Goal: Information Seeking & Learning: Learn about a topic

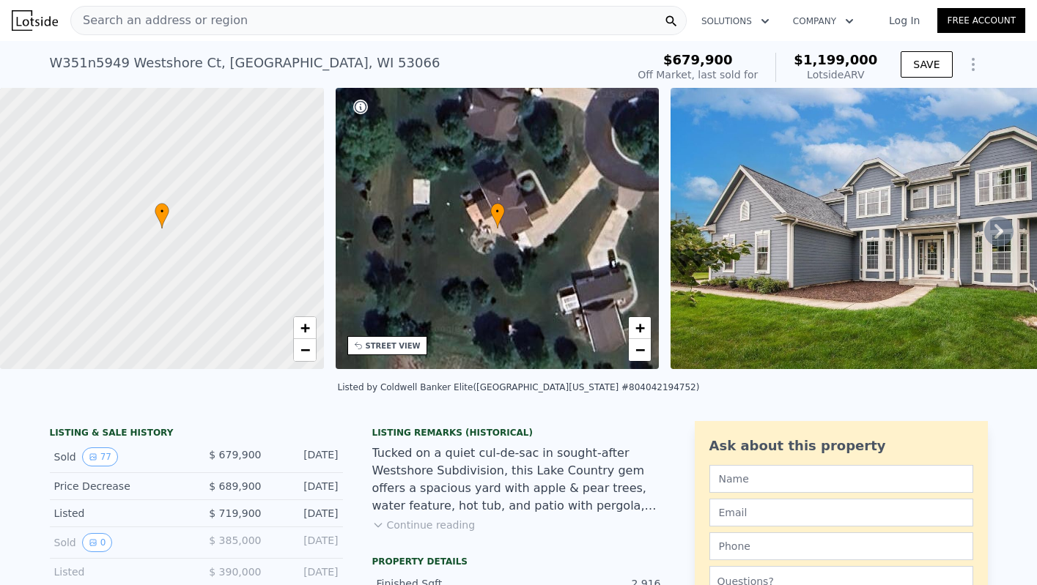
click at [838, 75] on div "Lotside ARV" at bounding box center [836, 74] width 84 height 15
copy div "Lotside ARV"
click at [820, 75] on div "Lotside ARV" at bounding box center [836, 74] width 84 height 15
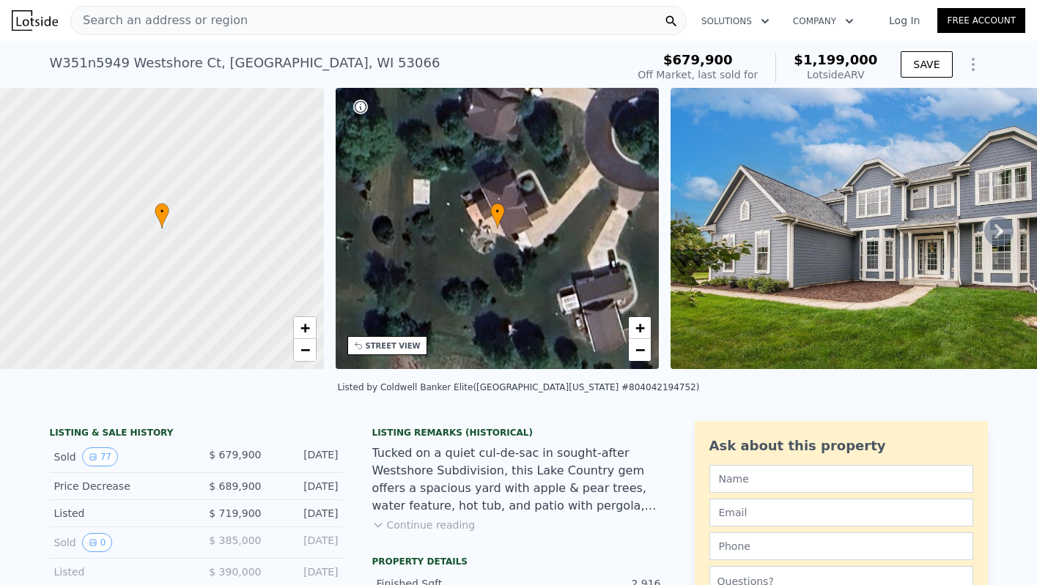
click at [820, 75] on div "Lotside ARV" at bounding box center [836, 74] width 84 height 15
click at [832, 73] on div "Lotside ARV" at bounding box center [836, 74] width 84 height 15
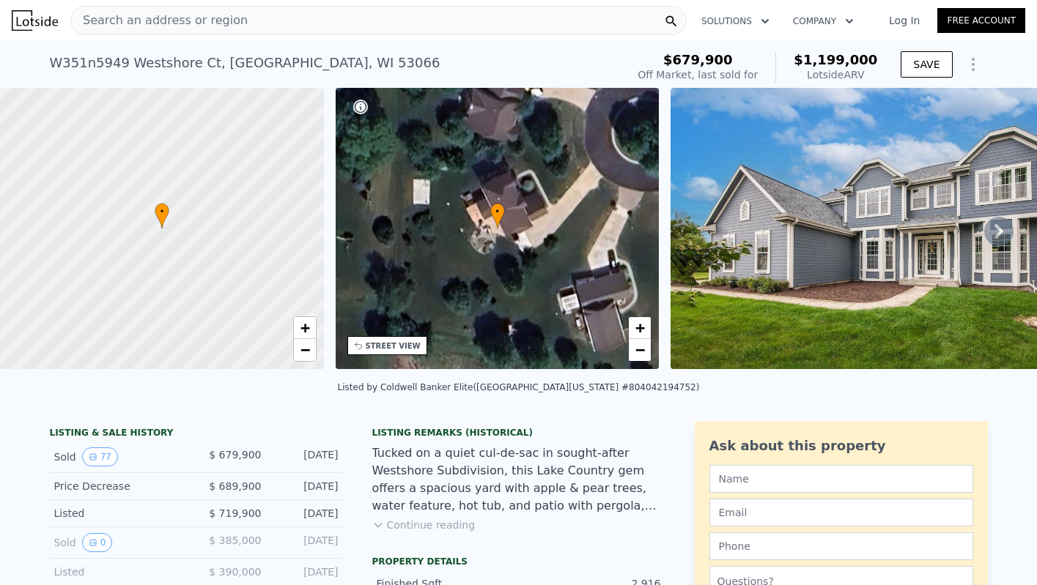
click at [832, 73] on div "Lotside ARV" at bounding box center [836, 74] width 84 height 15
click at [828, 72] on div "Lotside ARV" at bounding box center [836, 74] width 84 height 15
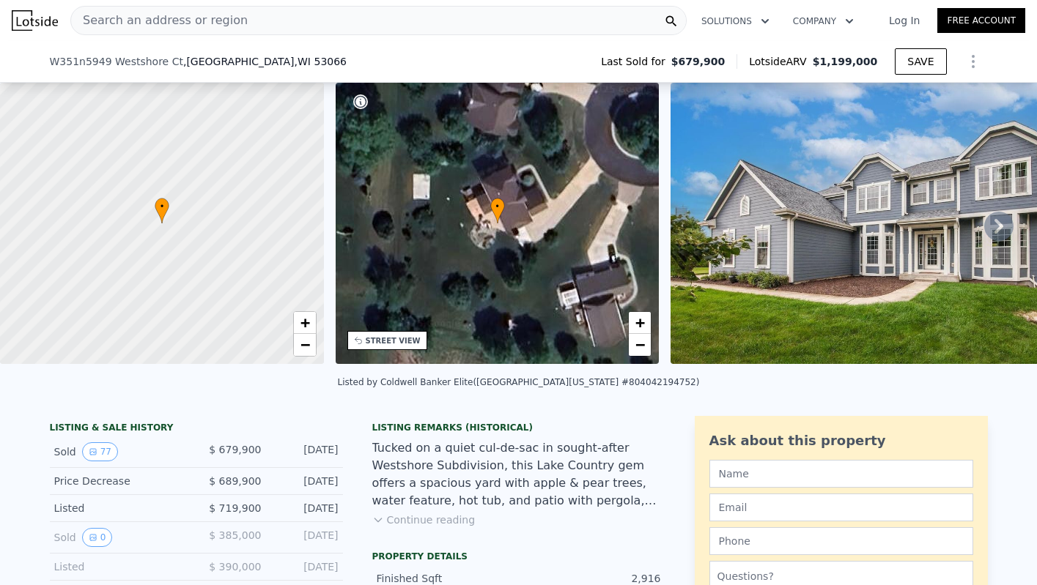
scroll to position [238, 0]
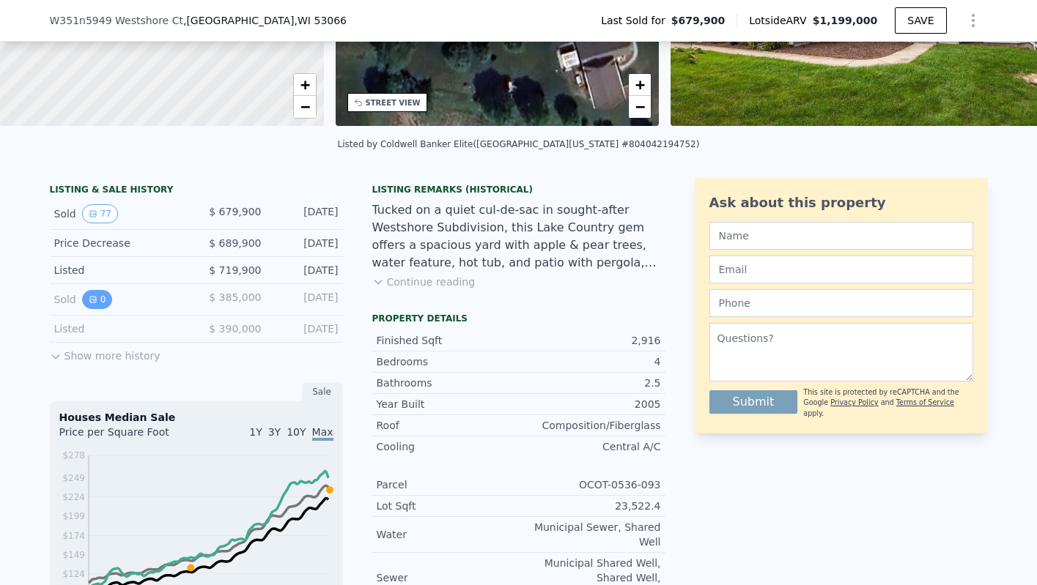
click at [90, 304] on button "0" at bounding box center [97, 299] width 31 height 19
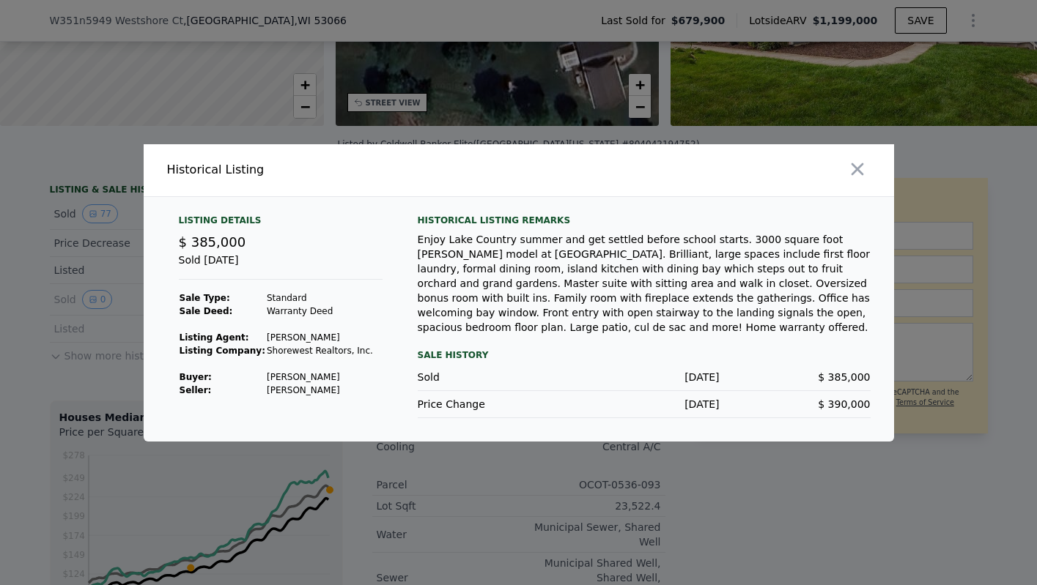
click at [676, 254] on div "Enjoy Lake Country summer and get settled before school starts. 3000 square foo…" at bounding box center [644, 283] width 453 height 103
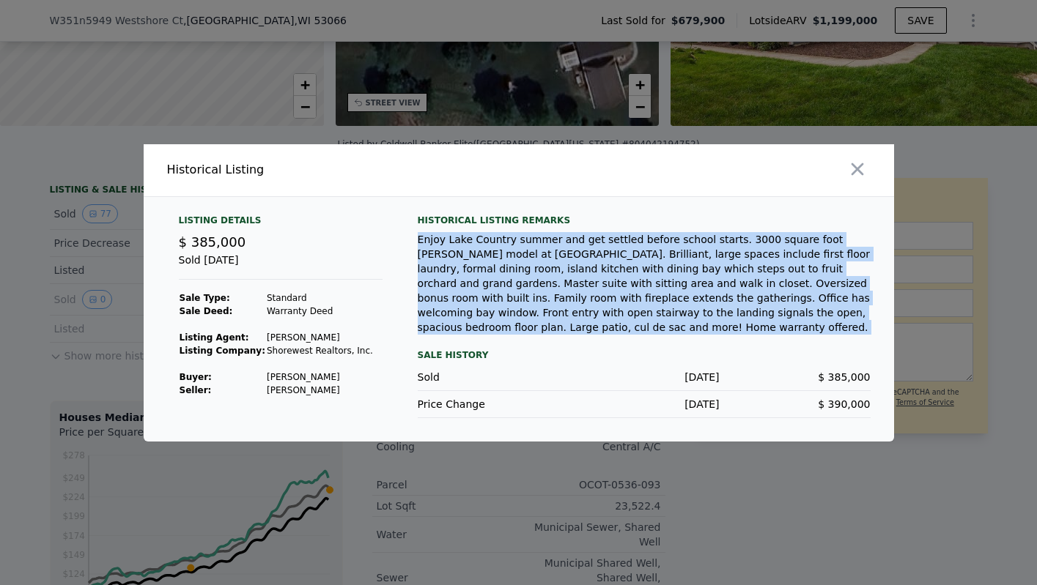
click at [676, 254] on div "Enjoy Lake Country summer and get settled before school starts. 3000 square foo…" at bounding box center [644, 283] width 453 height 103
click at [734, 256] on div "Enjoy Lake Country summer and get settled before school starts. 3000 square foo…" at bounding box center [644, 283] width 453 height 103
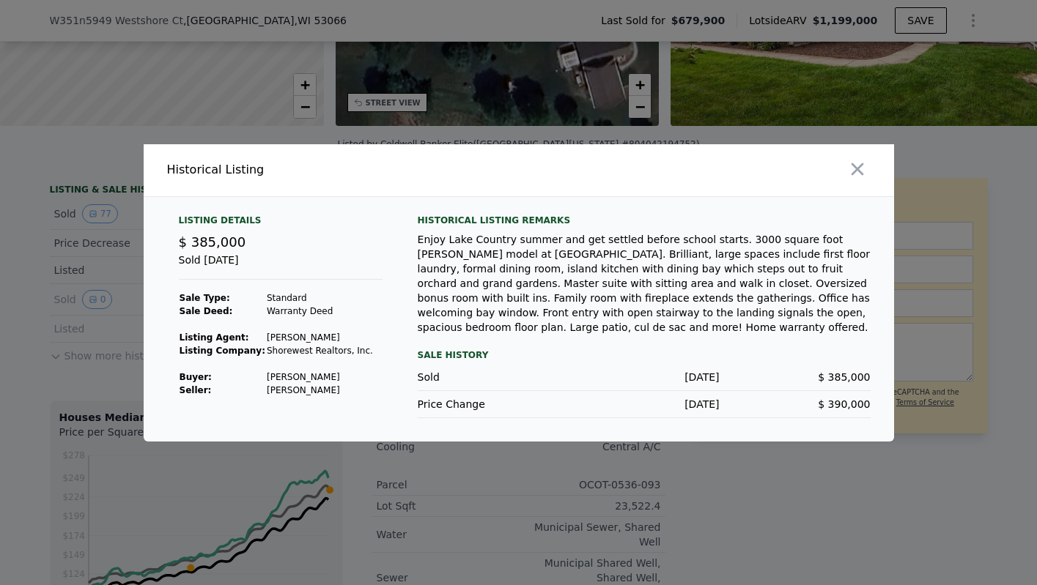
click at [786, 265] on div "Enjoy Lake Country summer and get settled before school starts. 3000 square foo…" at bounding box center [644, 283] width 453 height 103
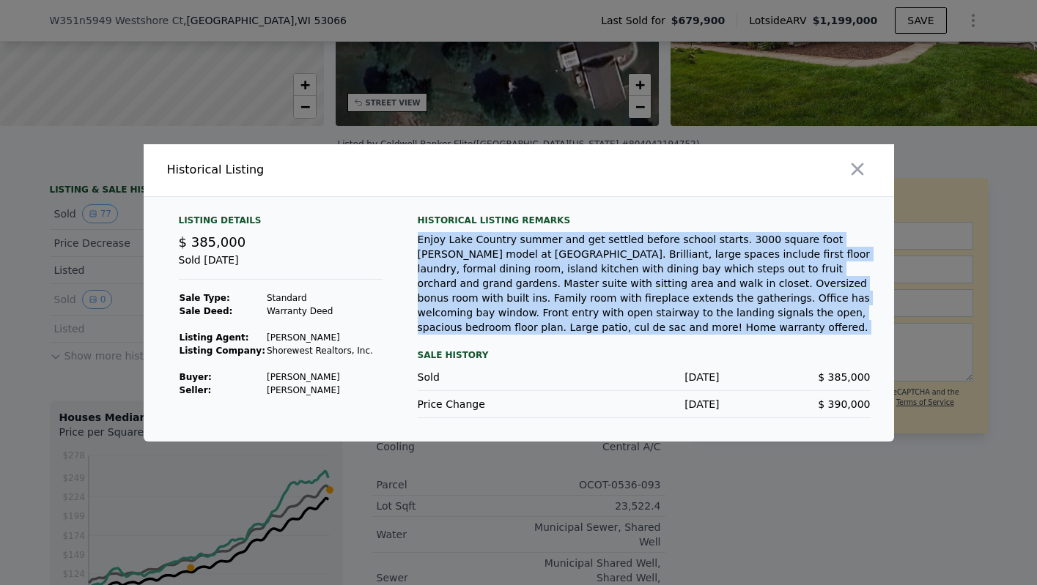
click at [618, 292] on div "Enjoy Lake Country summer and get settled before school starts. 3000 square foo…" at bounding box center [644, 283] width 453 height 103
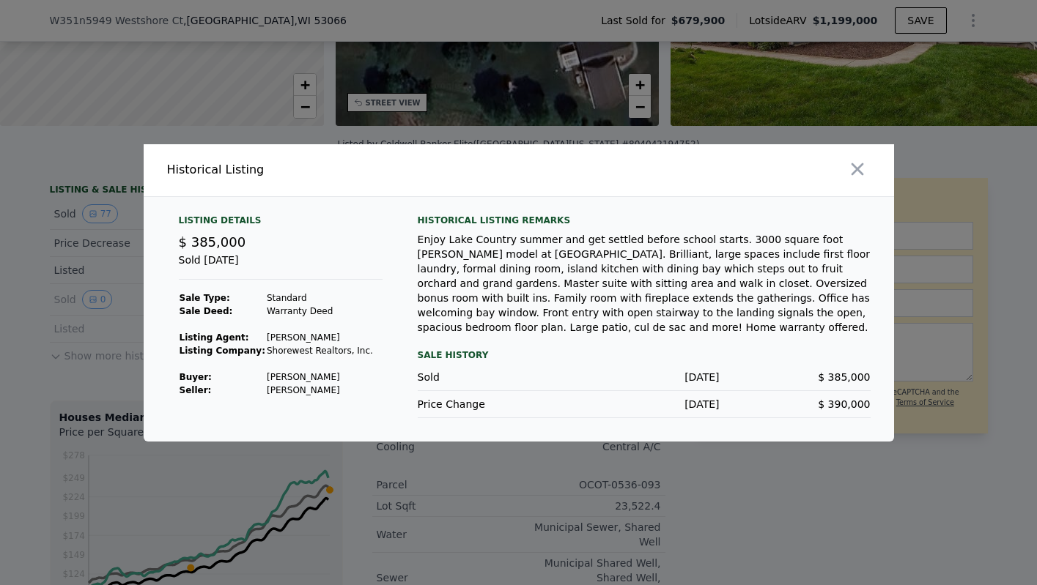
click at [618, 292] on div "Enjoy Lake Country summer and get settled before school starts. 3000 square foo…" at bounding box center [644, 283] width 453 height 103
click at [611, 280] on div "Enjoy Lake Country summer and get settled before school starts. 3000 square foo…" at bounding box center [644, 283] width 453 height 103
click at [728, 284] on div "Enjoy Lake Country summer and get settled before school starts. 3000 square foo…" at bounding box center [644, 283] width 453 height 103
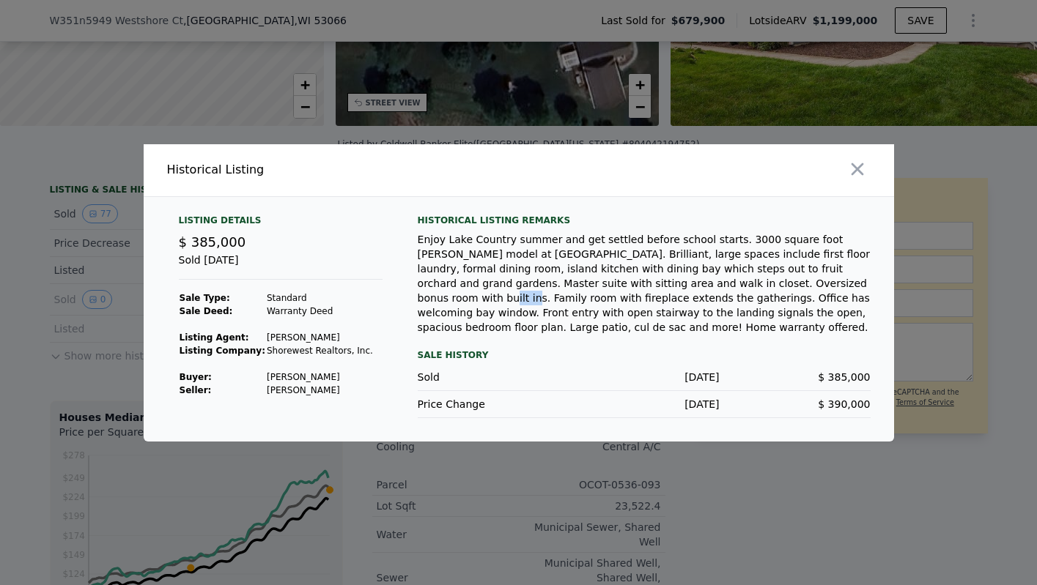
click at [728, 284] on div "Enjoy Lake Country summer and get settled before school starts. 3000 square foo…" at bounding box center [644, 283] width 453 height 103
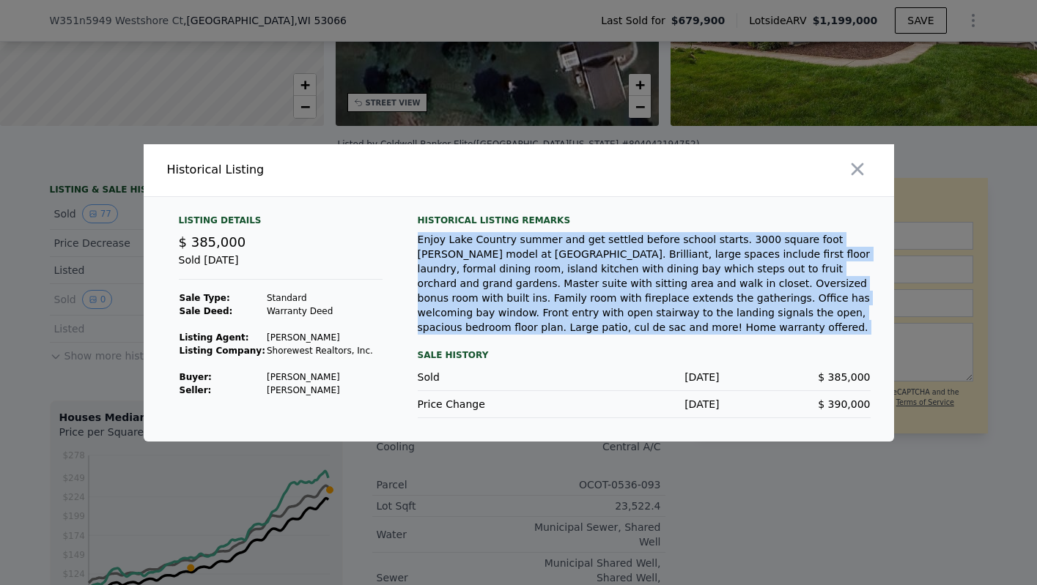
click at [728, 284] on div "Enjoy Lake Country summer and get settled before school starts. 3000 square foo…" at bounding box center [644, 283] width 453 height 103
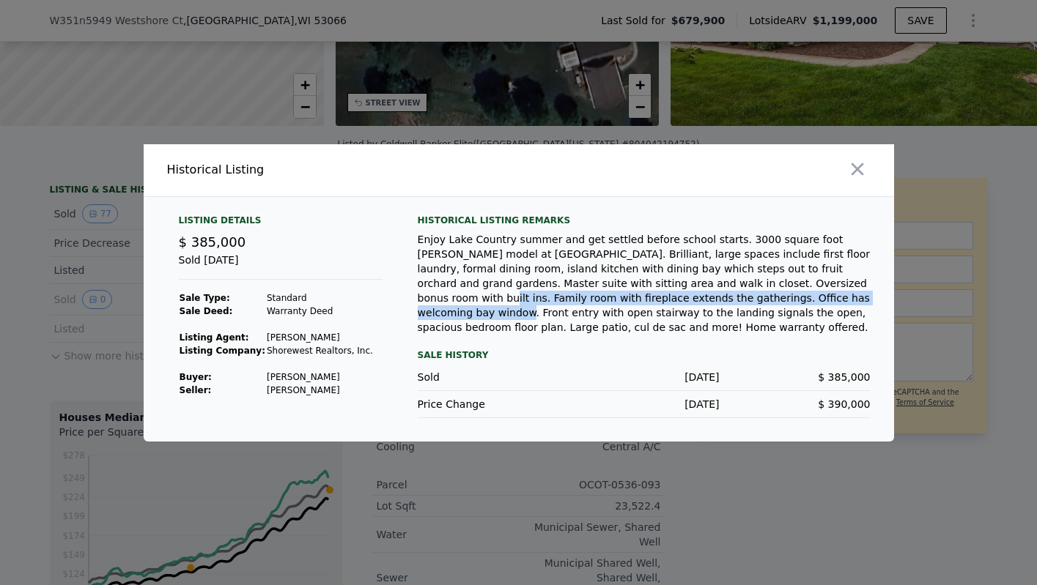
drag, startPoint x: 728, startPoint y: 284, endPoint x: 725, endPoint y: 292, distance: 7.9
click at [725, 292] on div "Enjoy Lake Country summer and get settled before school starts. 3000 square foo…" at bounding box center [644, 283] width 453 height 103
click at [715, 306] on div "Enjoy Lake Country summer and get settled before school starts. 3000 square foo…" at bounding box center [644, 283] width 453 height 103
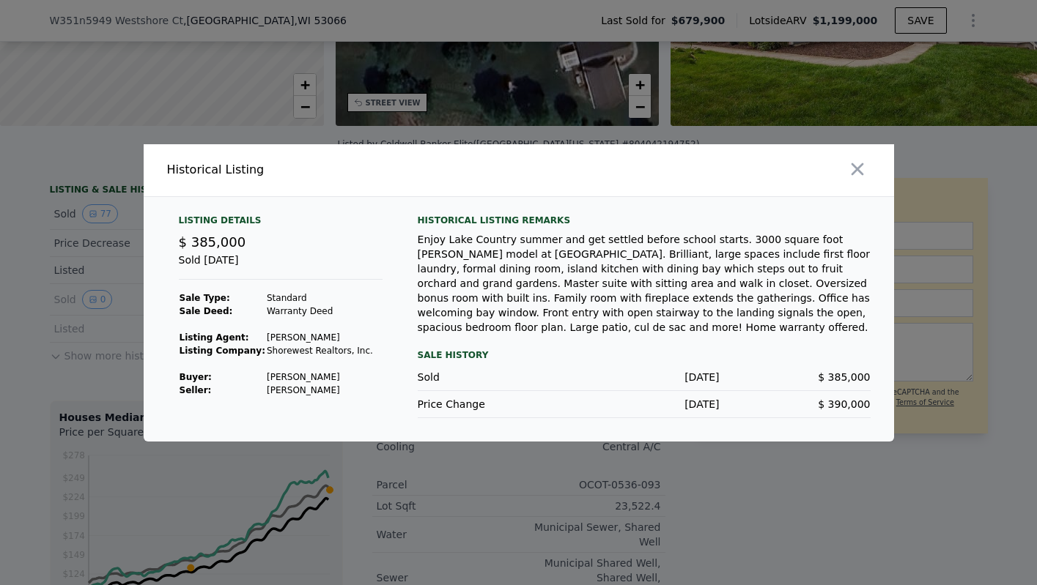
click at [450, 402] on div "Price Change" at bounding box center [493, 404] width 151 height 15
click at [451, 355] on div "Sale History" at bounding box center [644, 356] width 453 height 18
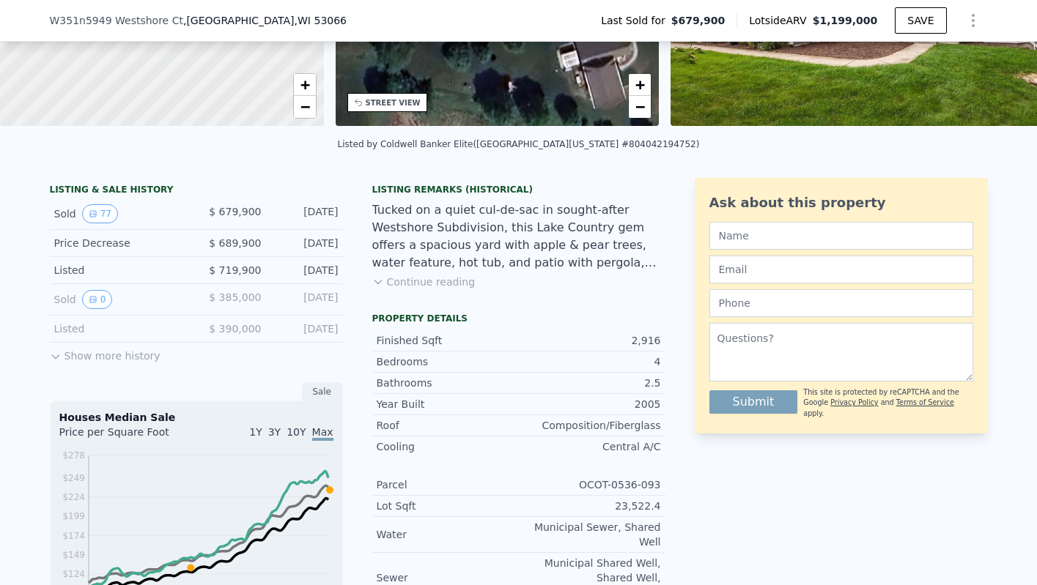
click at [51, 363] on icon at bounding box center [56, 357] width 12 height 12
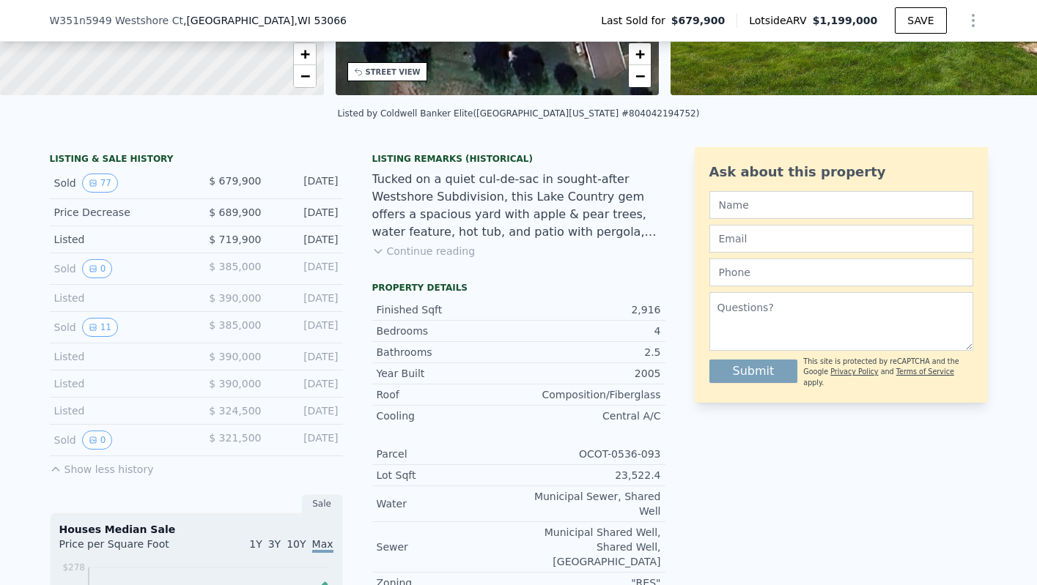
scroll to position [272, 0]
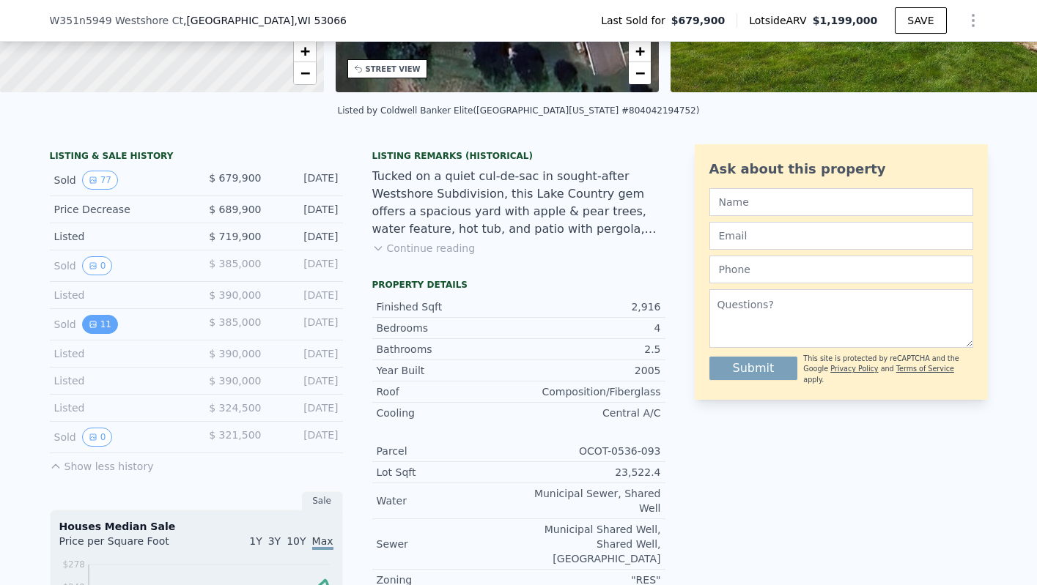
click at [89, 329] on icon "View historical data" at bounding box center [93, 324] width 9 height 9
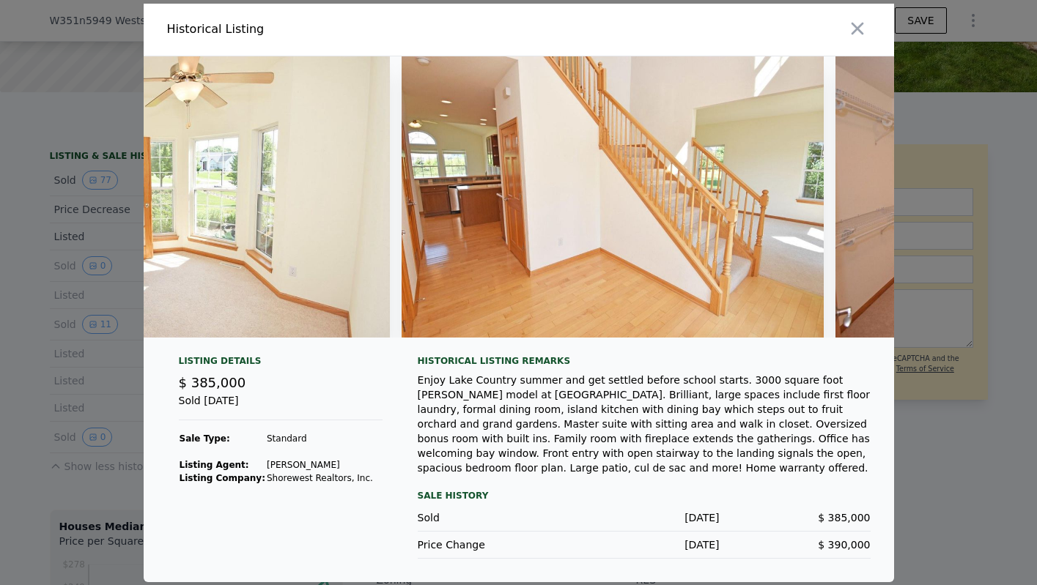
scroll to position [0, 3159]
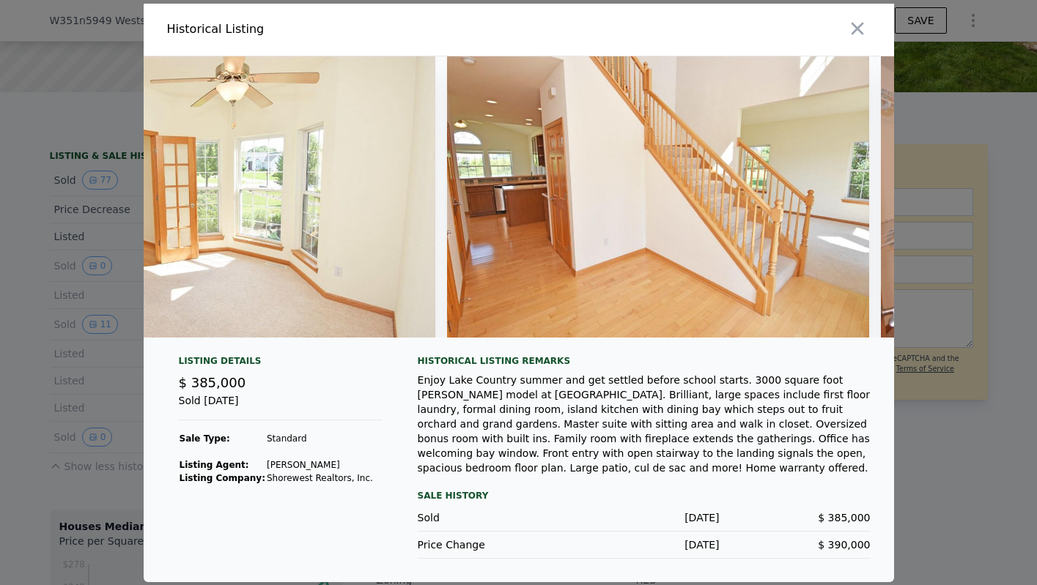
click at [506, 289] on img at bounding box center [658, 196] width 423 height 281
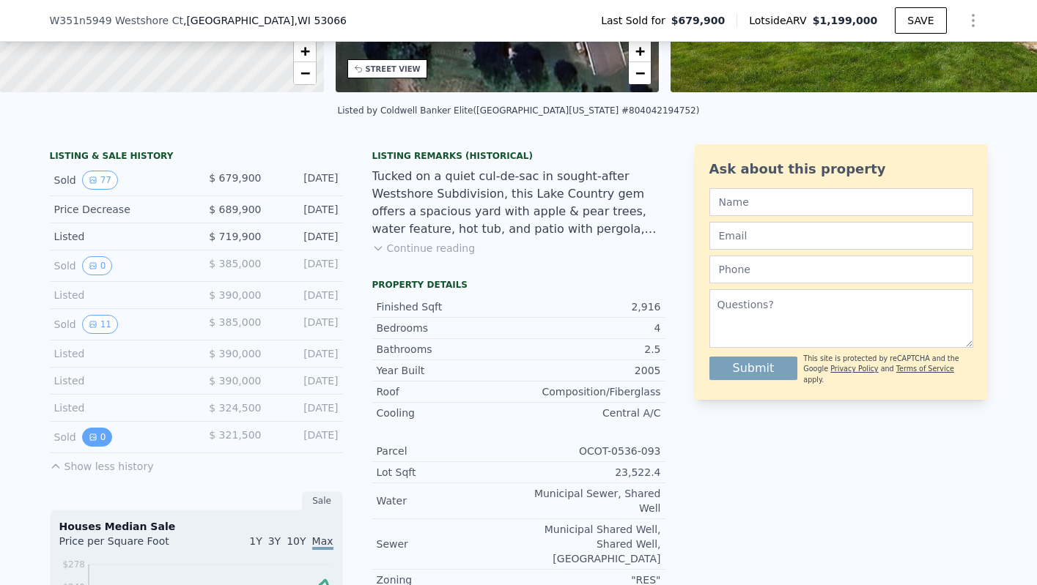
click at [96, 444] on button "0" at bounding box center [97, 437] width 31 height 19
click at [89, 329] on icon "View historical data" at bounding box center [93, 324] width 9 height 9
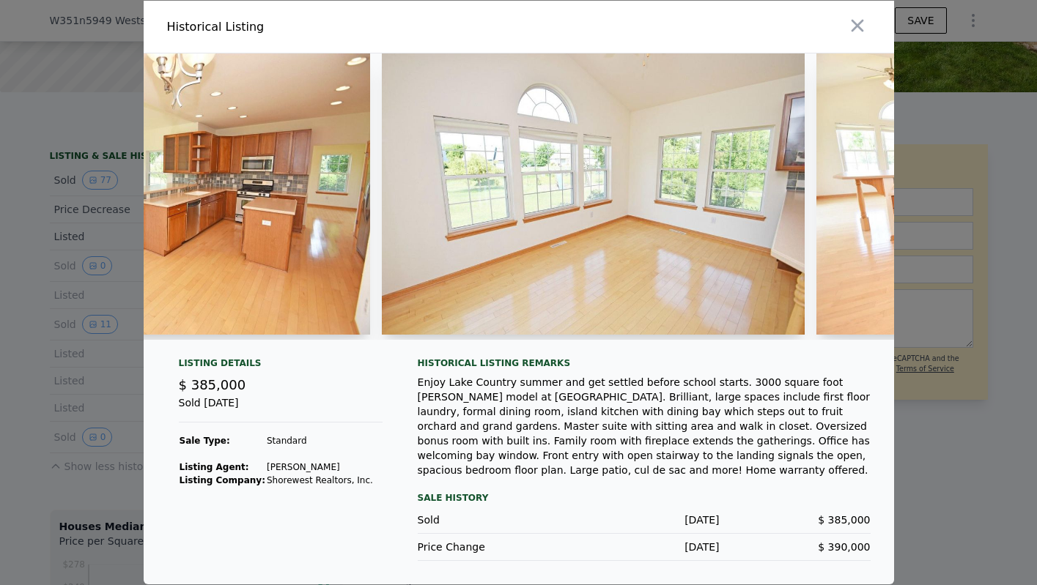
scroll to position [0, 0]
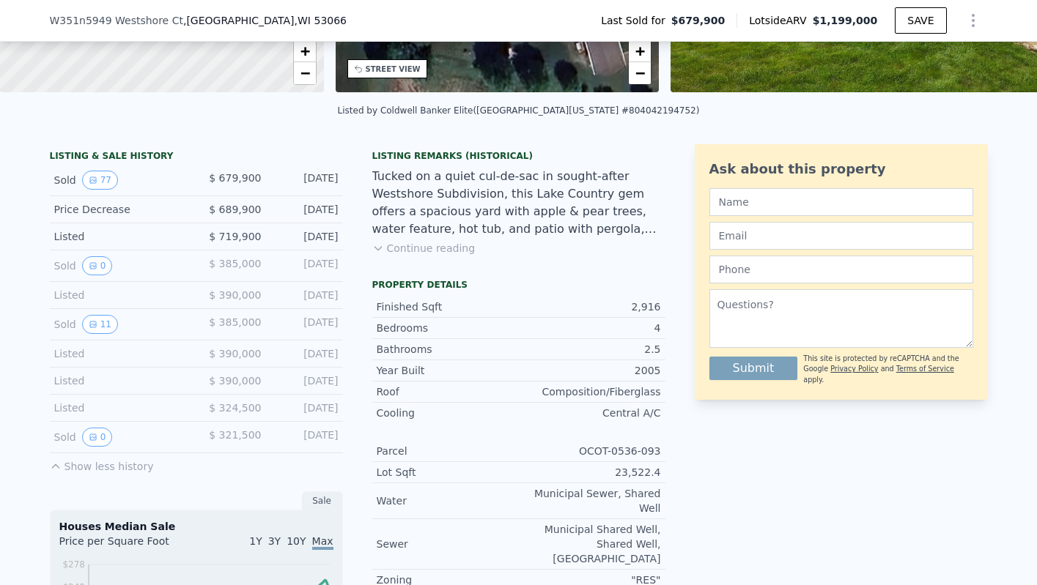
click at [97, 341] on div "Sold 11 $ 385,000 Nov 15, 2017" at bounding box center [196, 325] width 293 height 32
click at [97, 334] on button "11" at bounding box center [100, 324] width 36 height 19
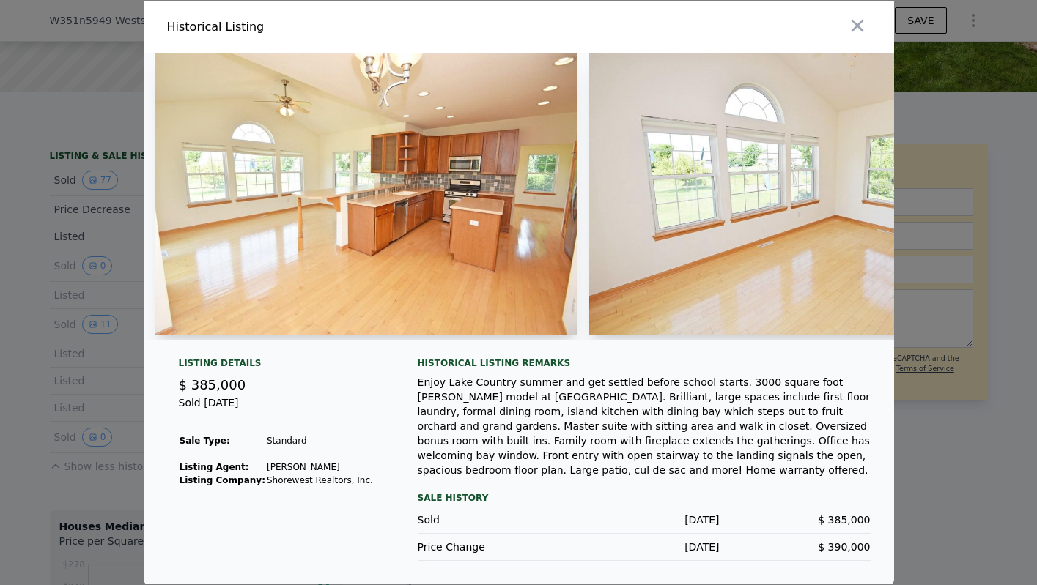
click at [424, 226] on img at bounding box center [366, 193] width 423 height 281
click at [508, 243] on img at bounding box center [366, 193] width 423 height 281
click at [430, 208] on img at bounding box center [366, 193] width 423 height 281
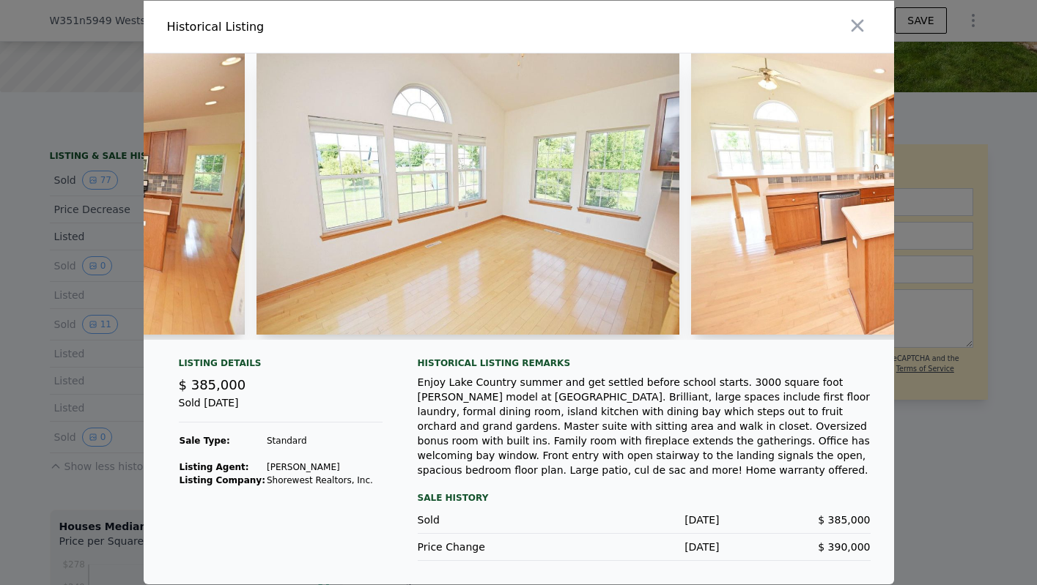
scroll to position [0, 336]
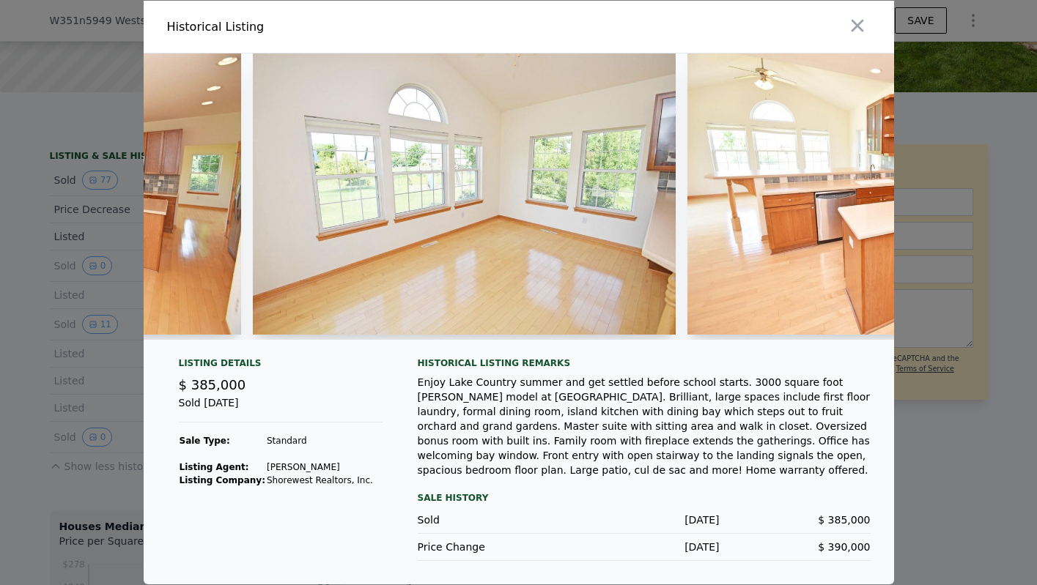
click at [443, 267] on img at bounding box center [464, 193] width 423 height 281
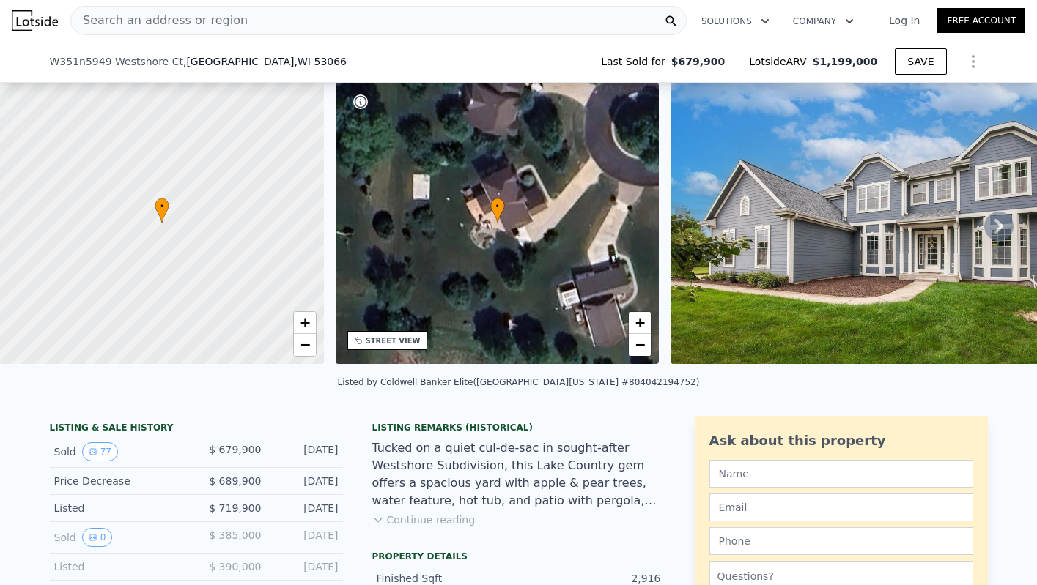
scroll to position [344, 0]
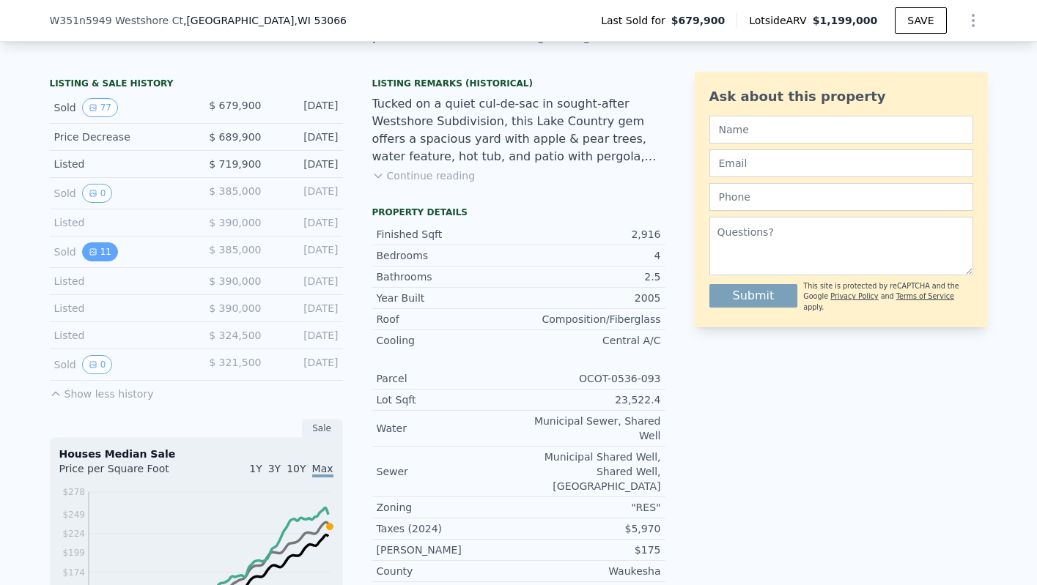
click at [86, 253] on button "11" at bounding box center [100, 252] width 36 height 19
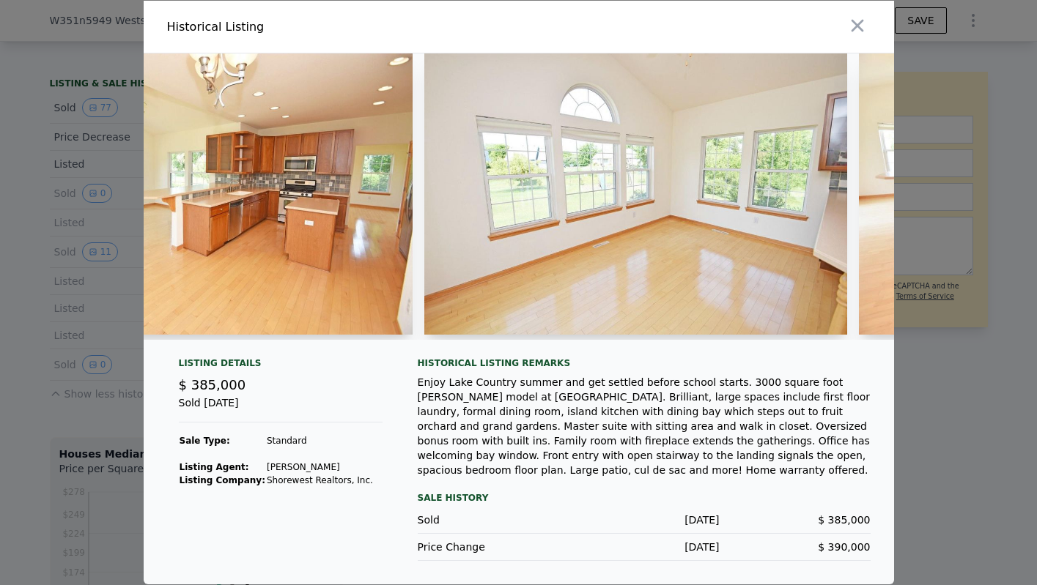
scroll to position [0, 0]
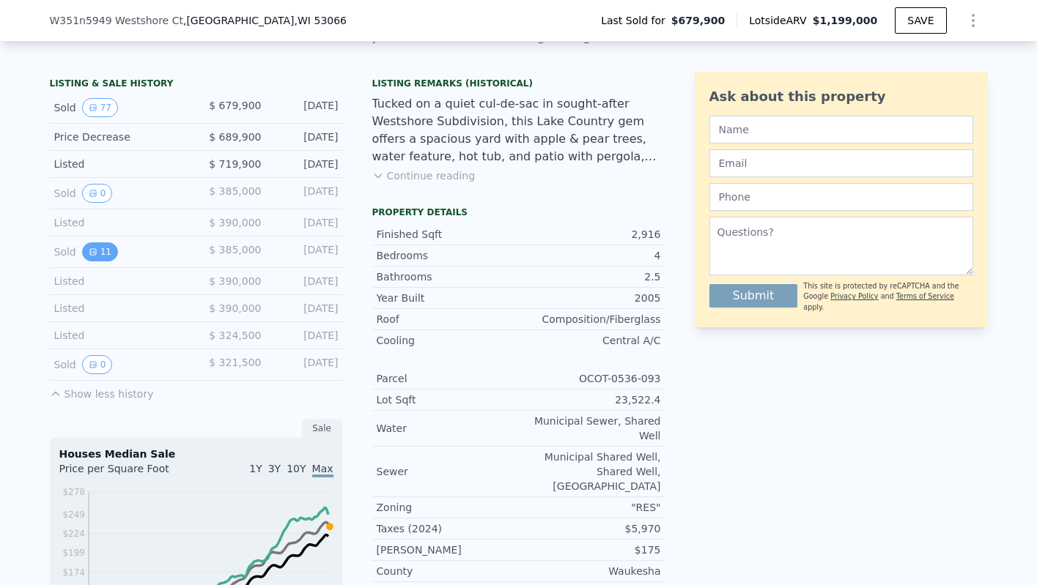
click at [95, 262] on button "11" at bounding box center [100, 252] width 36 height 19
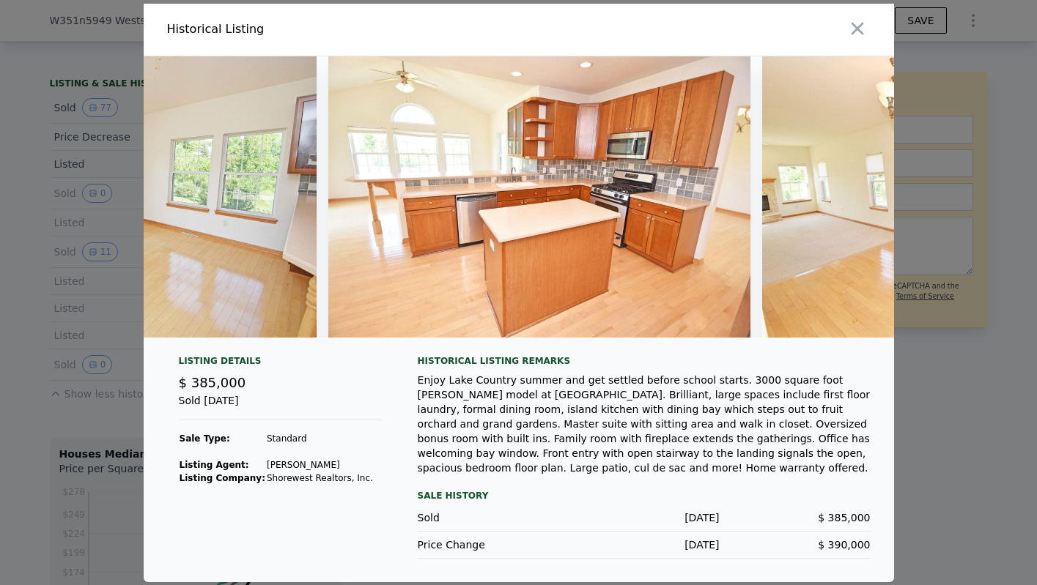
scroll to position [0, 749]
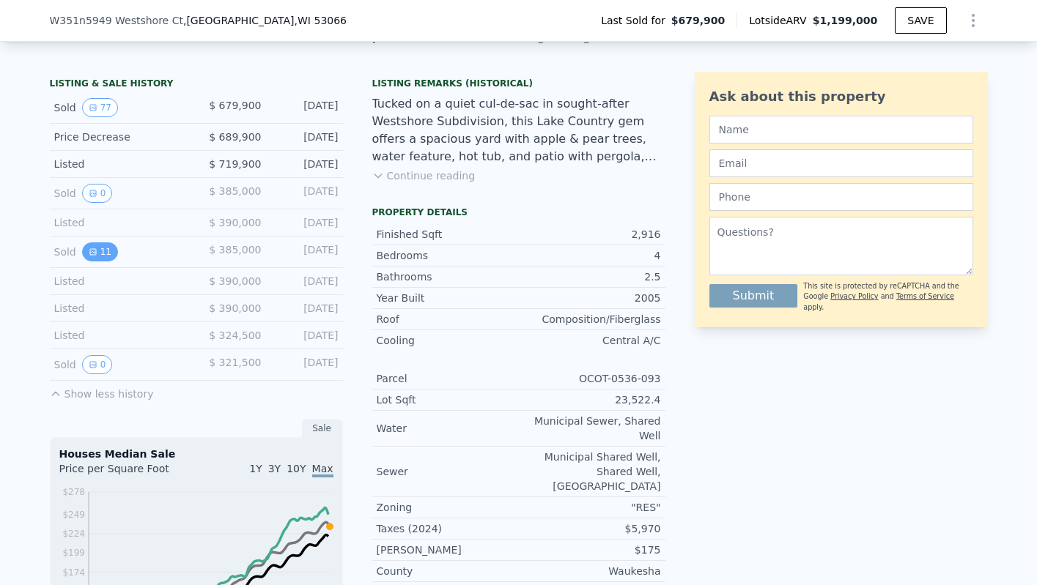
click at [96, 262] on button "11" at bounding box center [100, 252] width 36 height 19
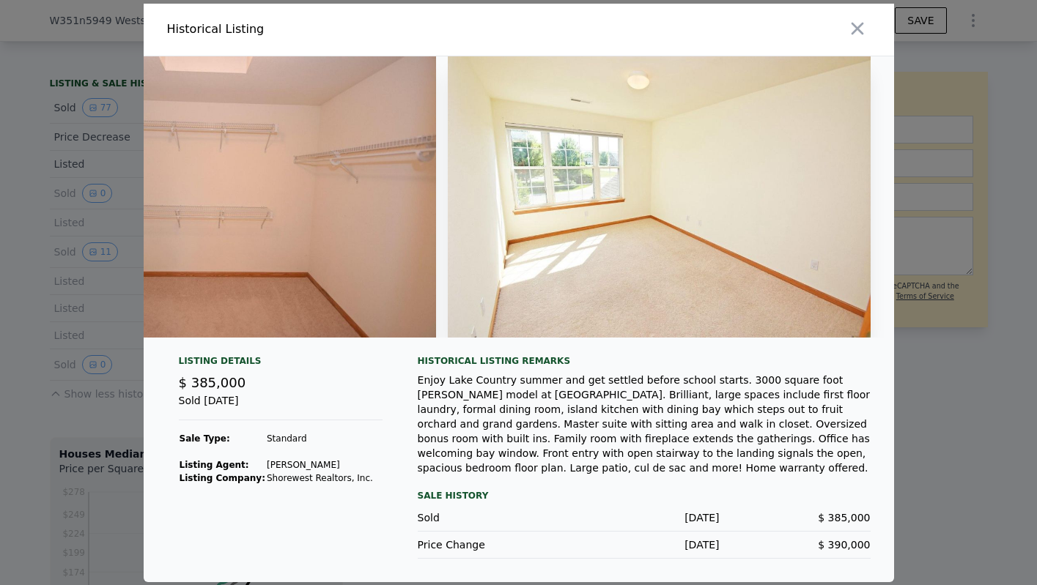
scroll to position [0, 4005]
click at [855, 31] on icon "button" at bounding box center [857, 28] width 21 height 21
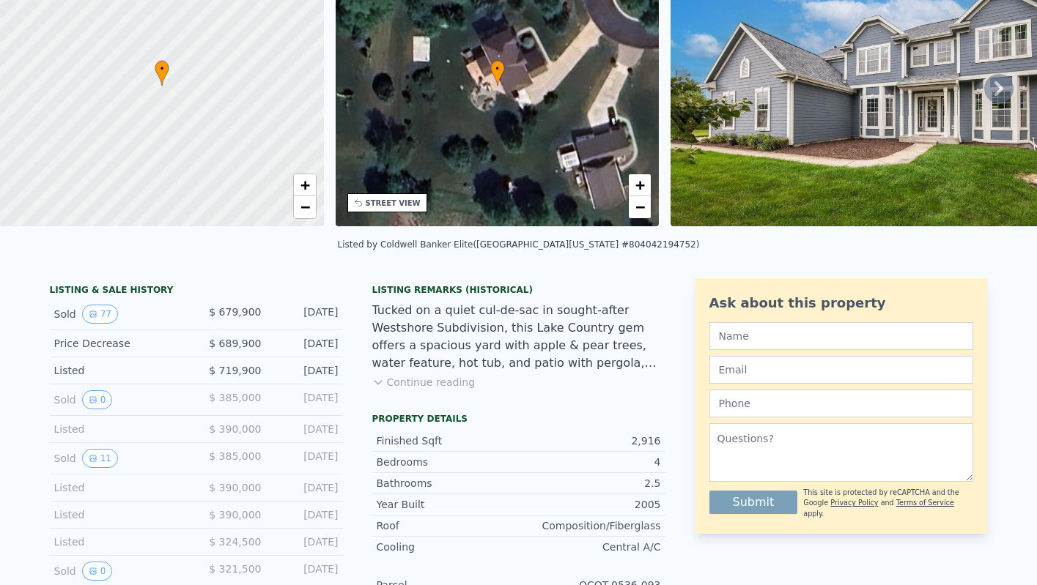
scroll to position [5, 0]
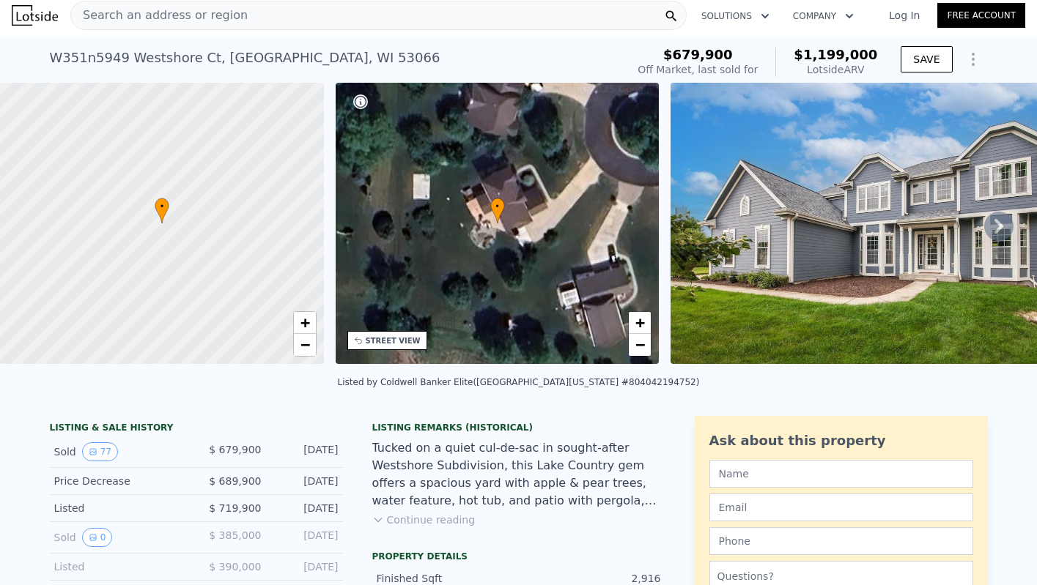
click at [835, 335] on img at bounding box center [881, 223] width 422 height 281
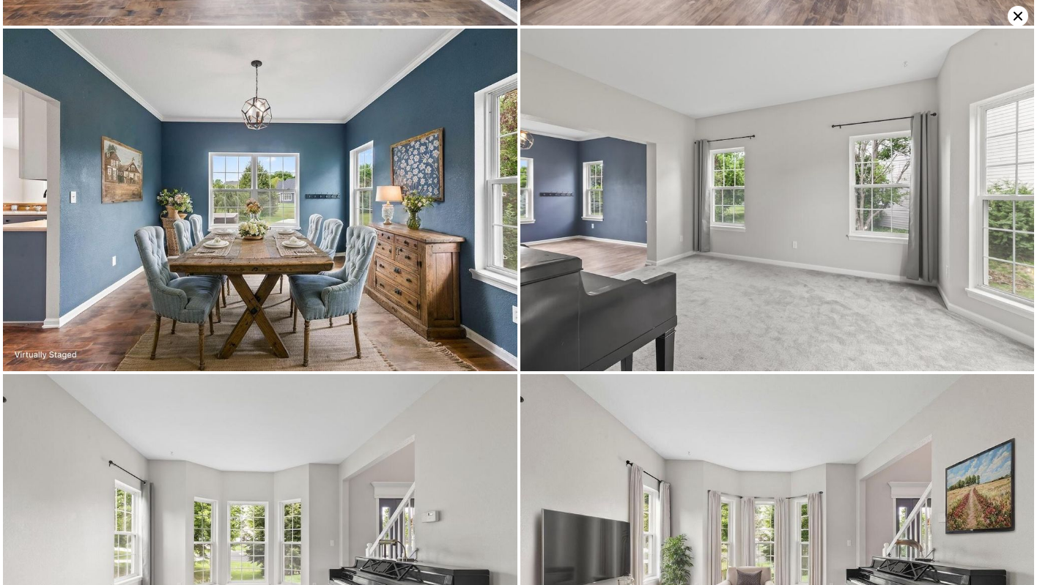
scroll to position [2736, 0]
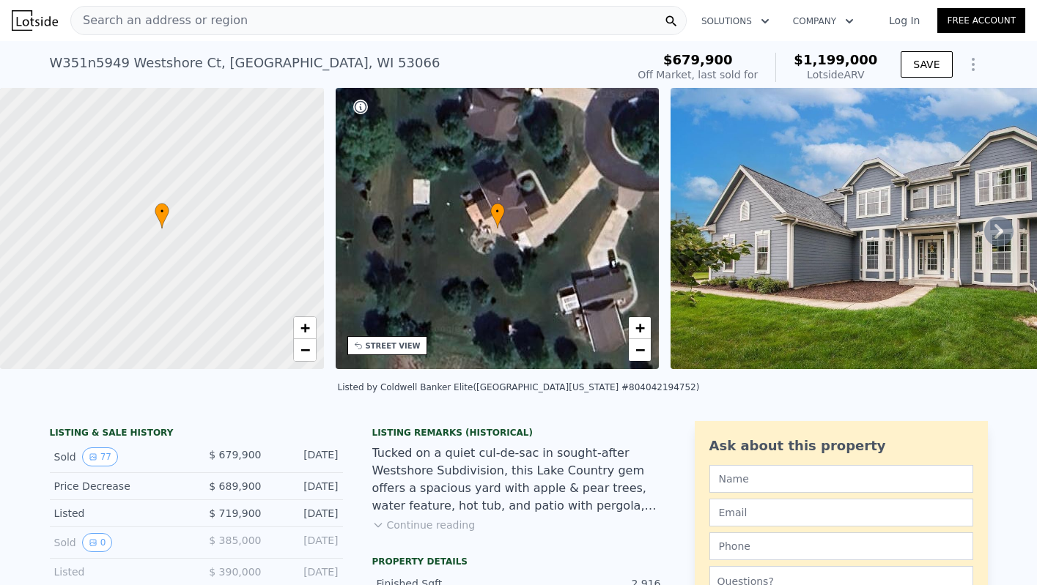
scroll to position [226, 0]
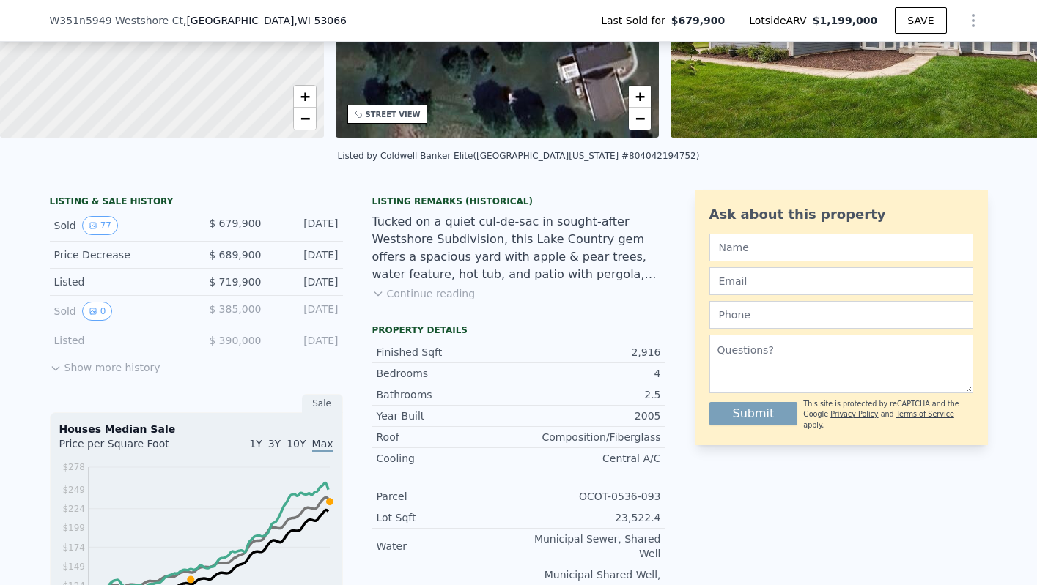
click at [64, 402] on div "LISTING & SALE HISTORY Sold 77 $ 679,900 [DATE] Price Decrease $ 689,900 [DATE]…" at bounding box center [196, 572] width 293 height 764
click at [64, 388] on div "LISTING & SALE HISTORY Sold 77 $ 679,900 [DATE] Price Decrease $ 689,900 [DATE]…" at bounding box center [196, 572] width 293 height 764
click at [64, 386] on div "LISTING & SALE HISTORY Sold 77 $ 679,900 [DATE] Price Decrease $ 689,900 [DATE]…" at bounding box center [196, 572] width 293 height 764
click at [85, 375] on button "Show more history" at bounding box center [105, 365] width 111 height 21
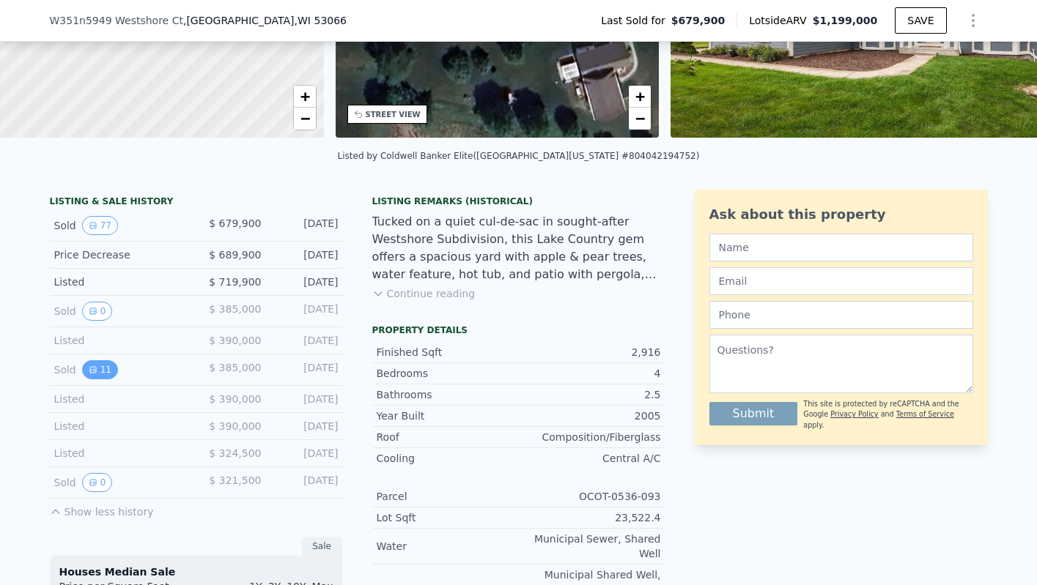
click at [91, 380] on button "11" at bounding box center [100, 370] width 36 height 19
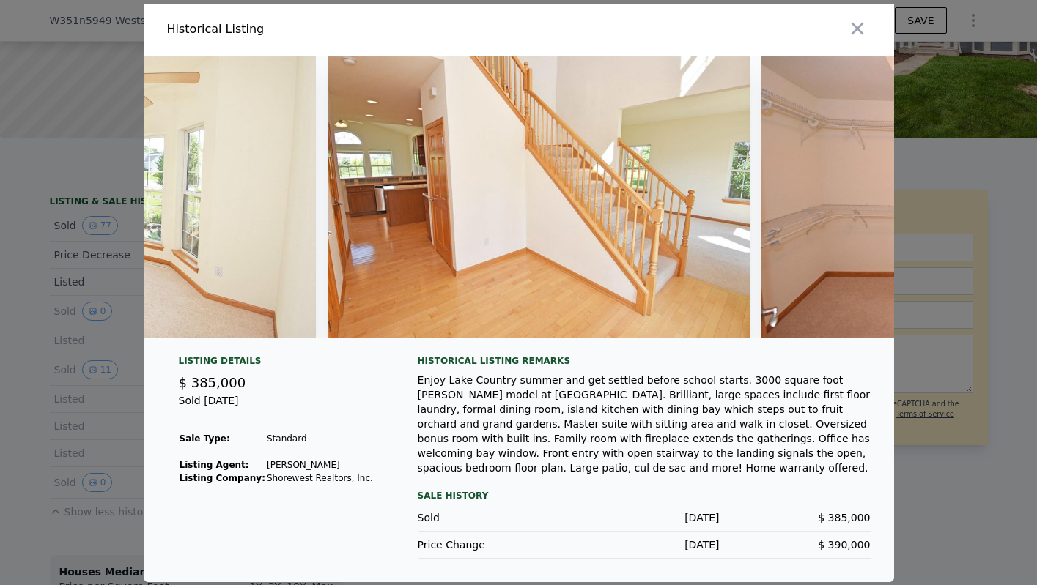
scroll to position [0, 3281]
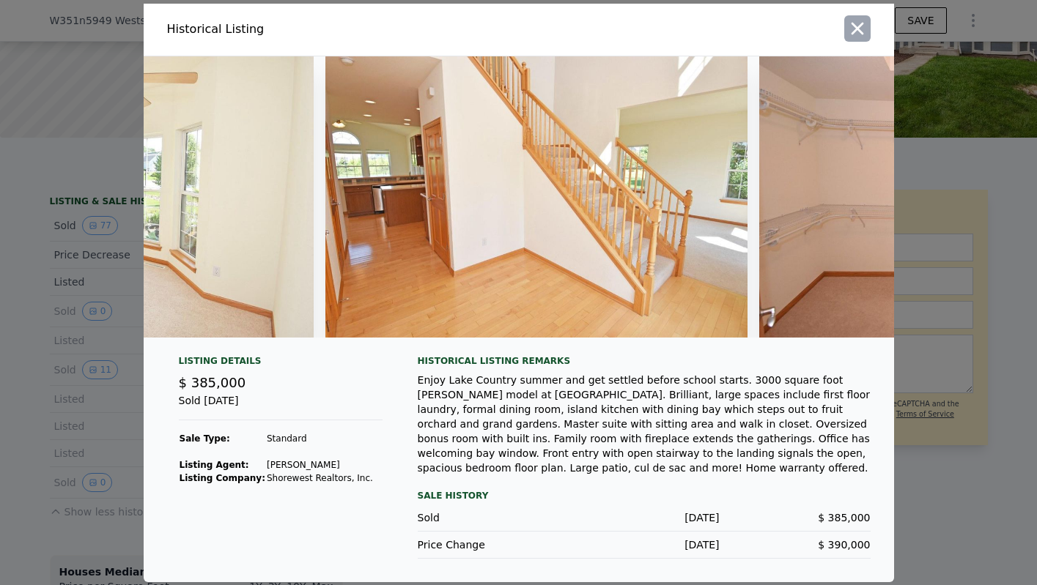
click at [860, 29] on icon "button" at bounding box center [857, 28] width 12 height 12
